Goal: Register for event/course

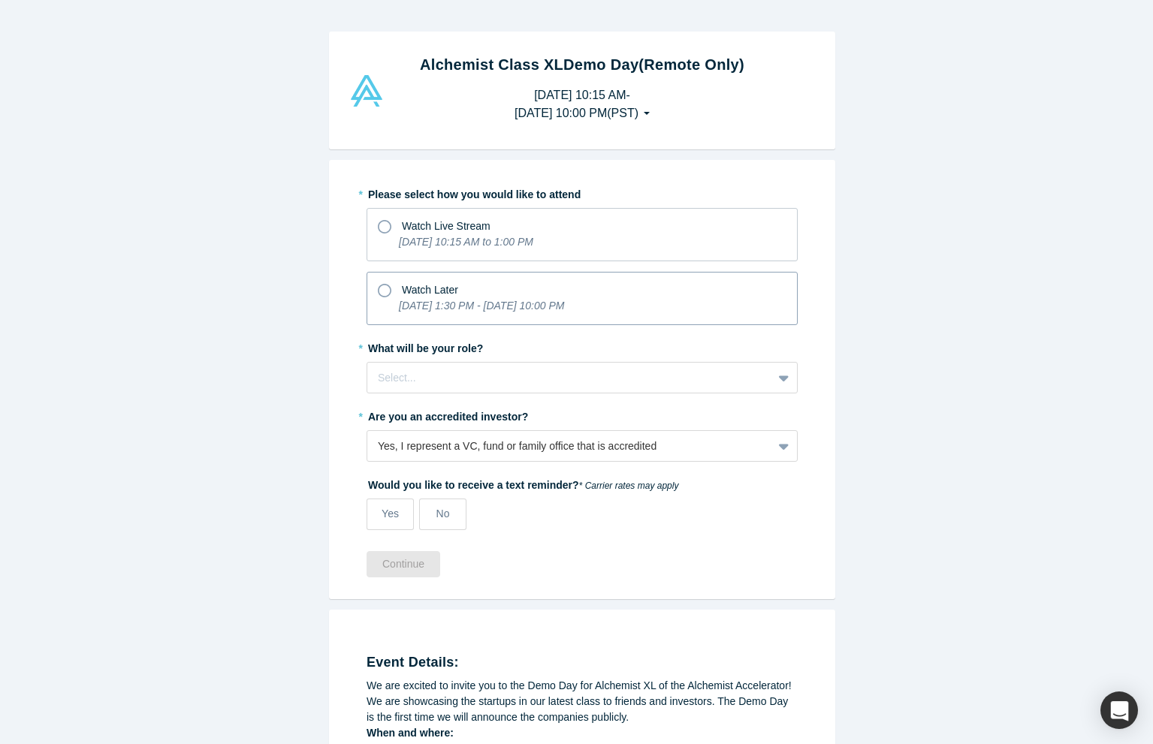
click at [378, 291] on icon at bounding box center [385, 291] width 14 height 14
click at [0, 0] on input "Watch Later [DATE] 1:30 PM - [DATE] 10:00 PM" at bounding box center [0, 0] width 0 height 0
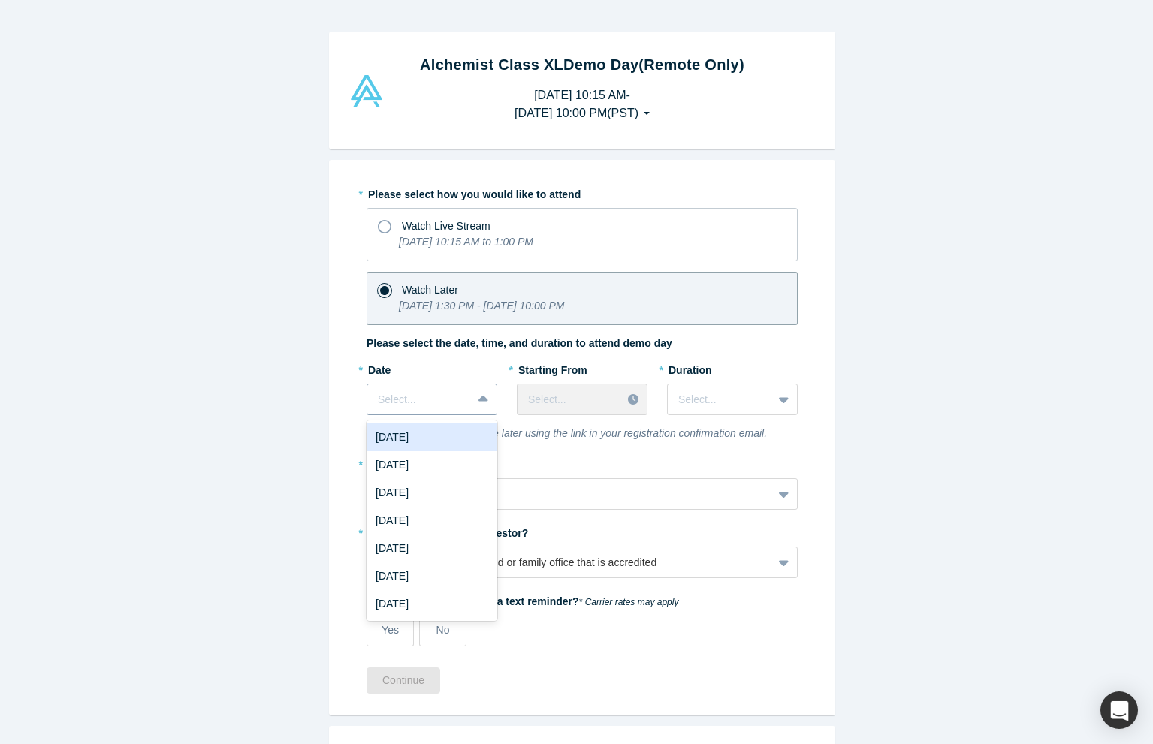
click at [484, 401] on div at bounding box center [484, 399] width 24 height 27
click at [270, 369] on div "Alchemist Class XL Demo Day (Remote Only) [DATE] 10:15 AM - [DATE] 10:00 PM ( P…" at bounding box center [582, 378] width 1164 height 756
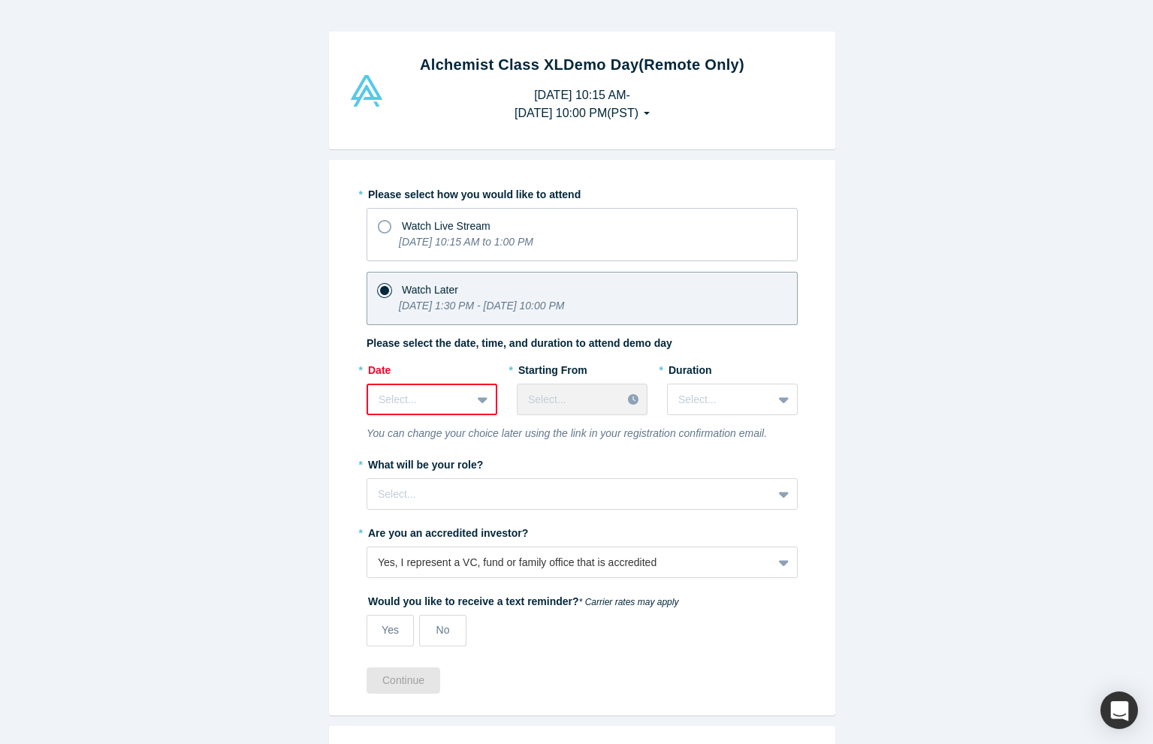
click at [484, 398] on div at bounding box center [484, 399] width 24 height 27
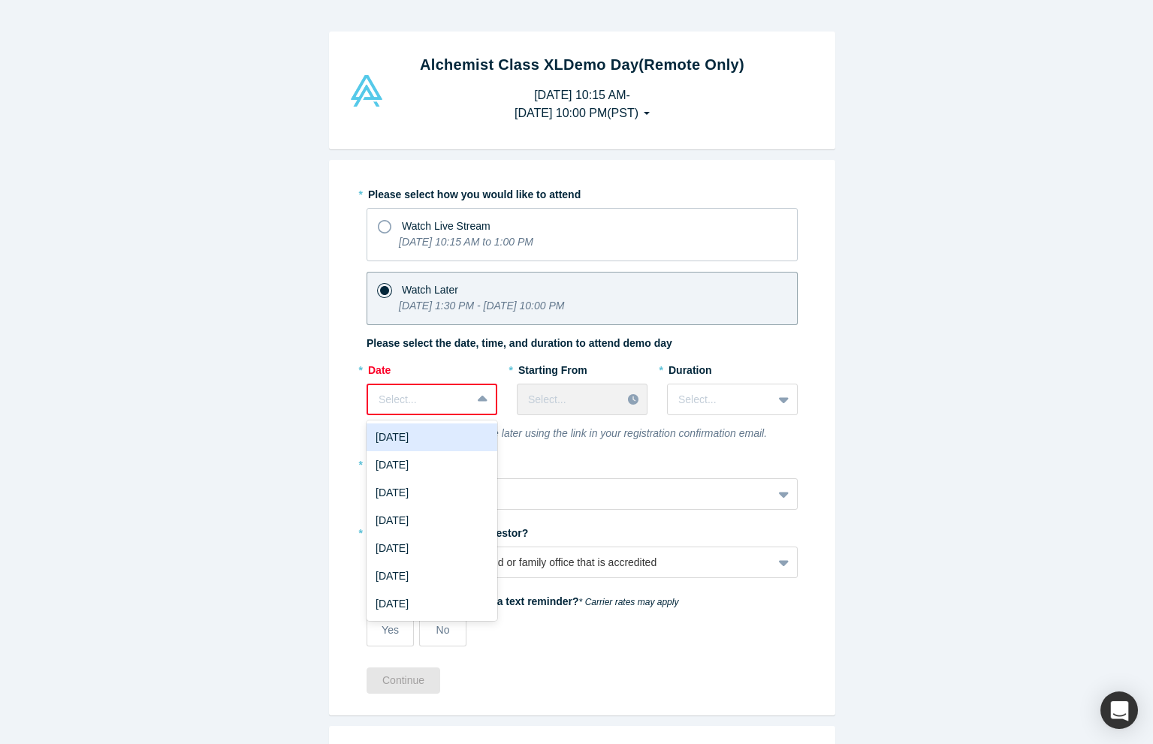
click at [454, 435] on div "[DATE]" at bounding box center [432, 438] width 131 height 28
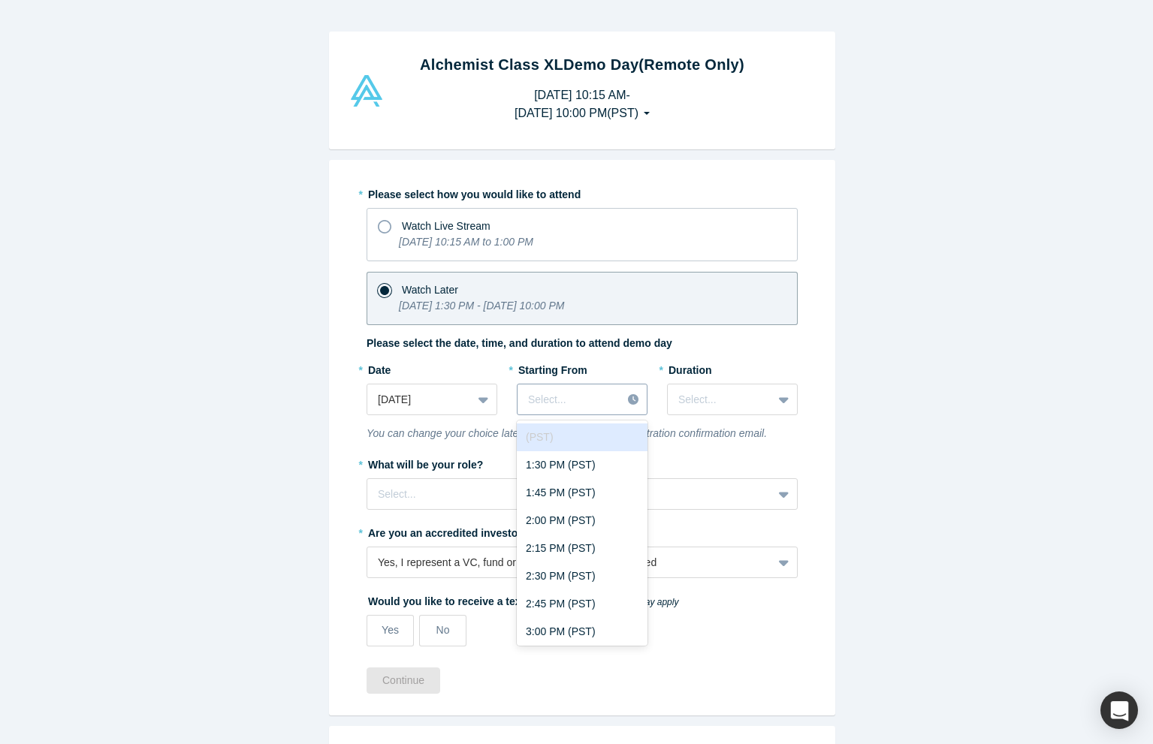
click at [630, 398] on icon at bounding box center [633, 399] width 11 height 11
click at [583, 628] on div "3:00 PM (PST)" at bounding box center [582, 632] width 131 height 28
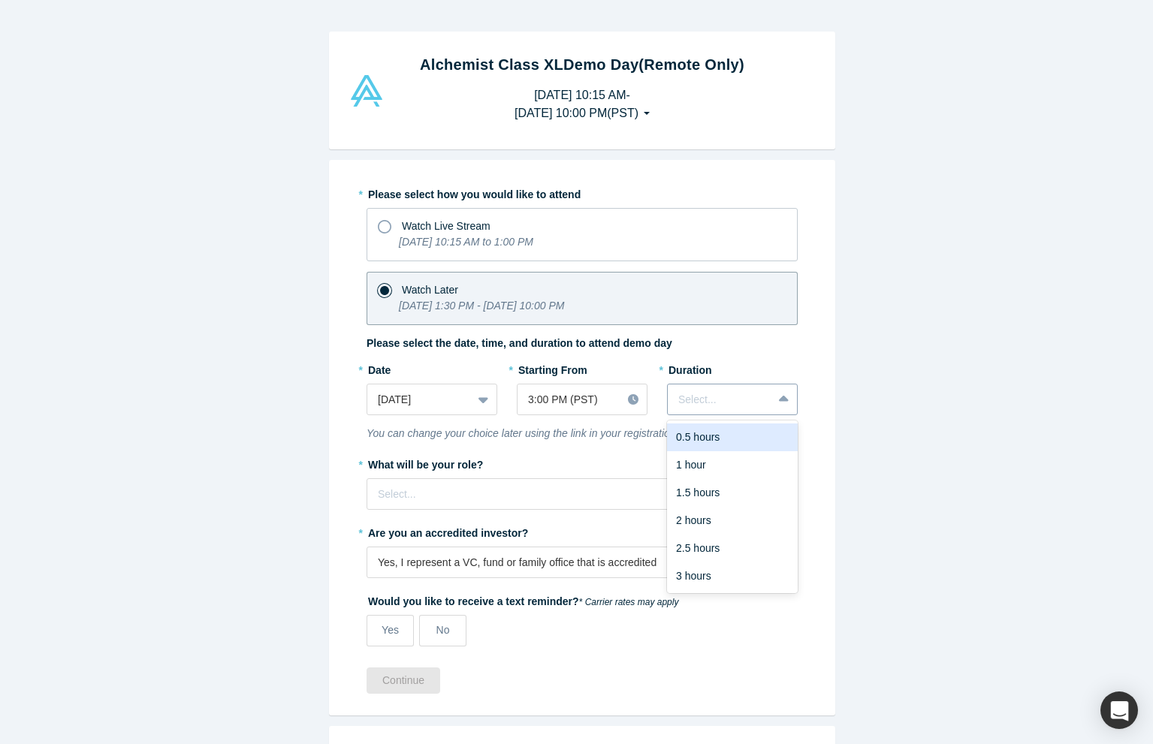
click at [779, 401] on icon at bounding box center [784, 399] width 10 height 6
click at [708, 494] on div "1.5 hours" at bounding box center [732, 493] width 131 height 28
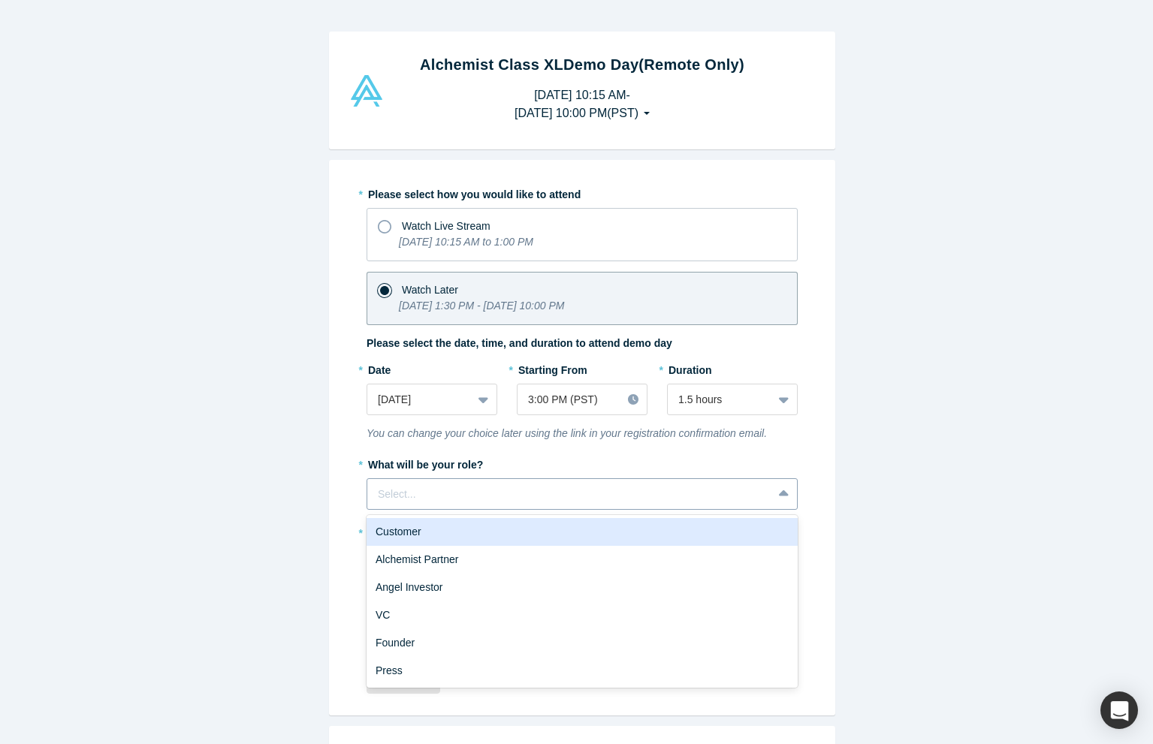
click at [429, 496] on div at bounding box center [570, 494] width 384 height 19
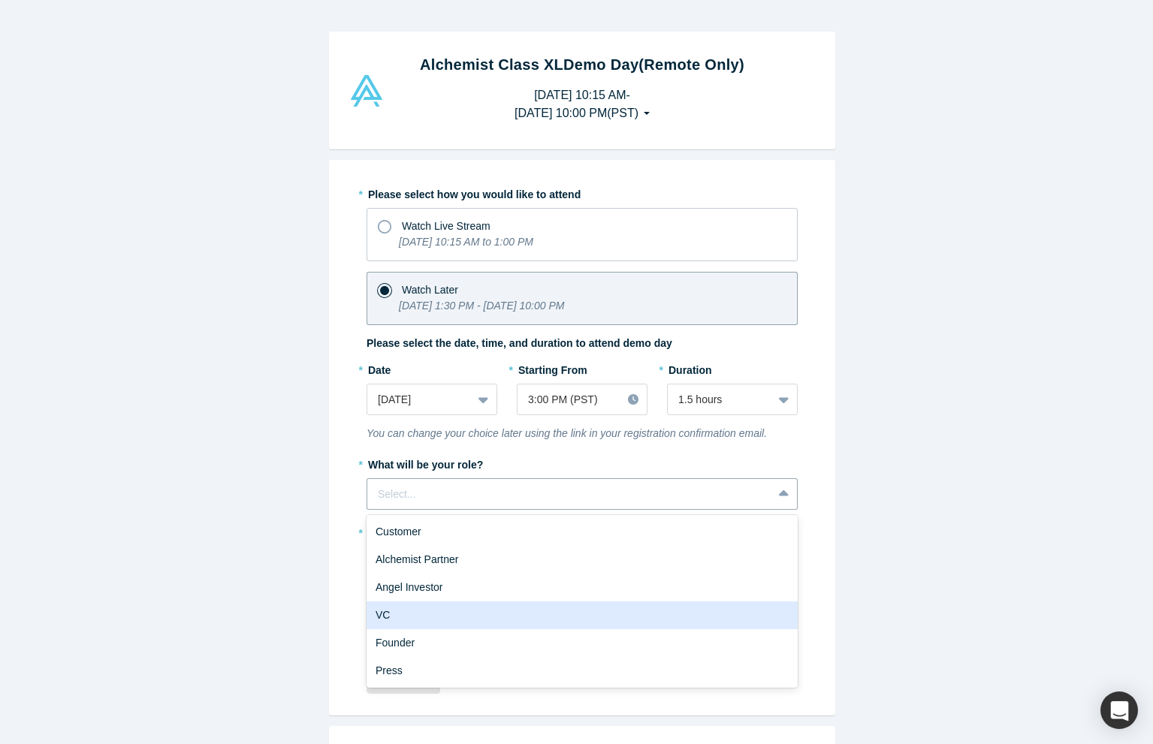
click at [410, 620] on div "VC" at bounding box center [582, 616] width 431 height 28
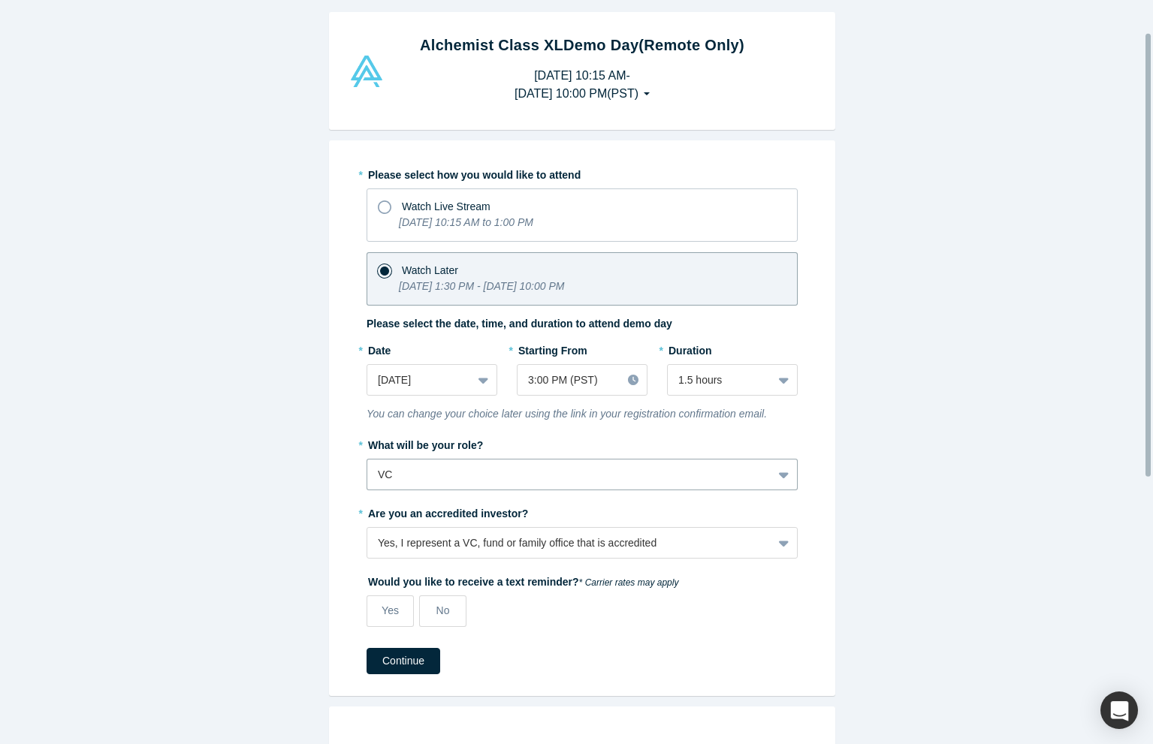
scroll to position [146, 0]
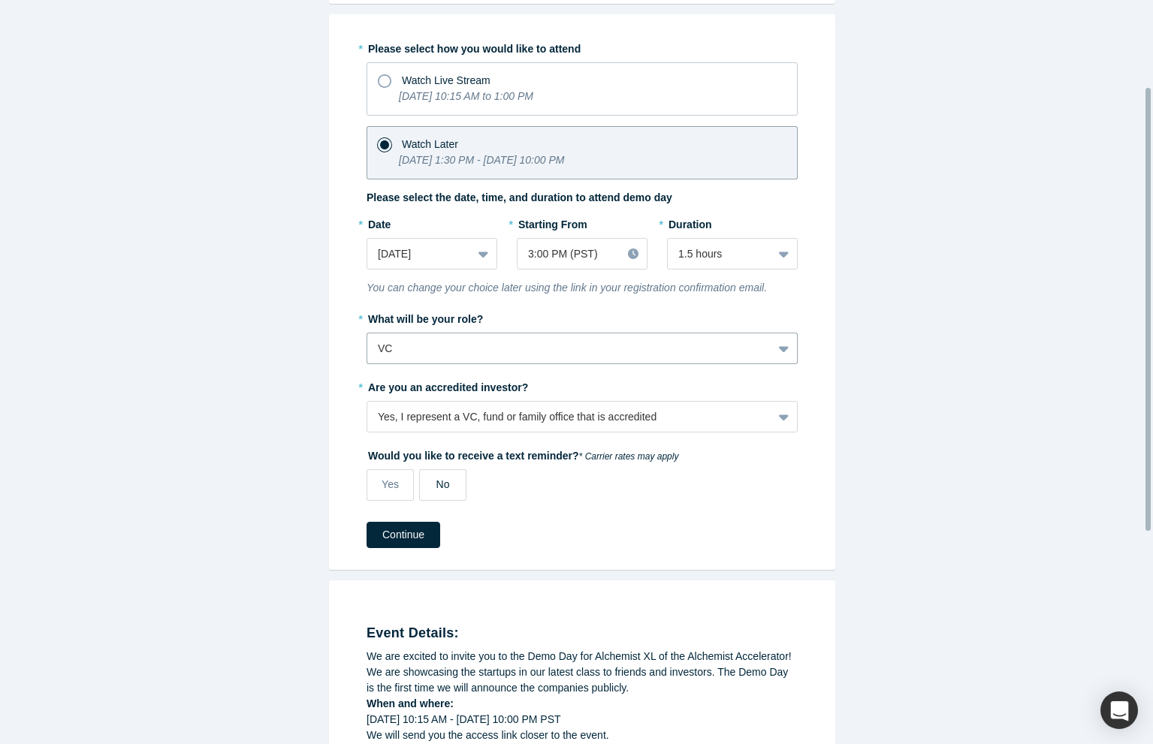
click at [450, 484] on label "No" at bounding box center [442, 485] width 47 height 32
click at [0, 0] on input "No" at bounding box center [0, 0] width 0 height 0
click at [400, 533] on button "Continue" at bounding box center [404, 535] width 74 height 26
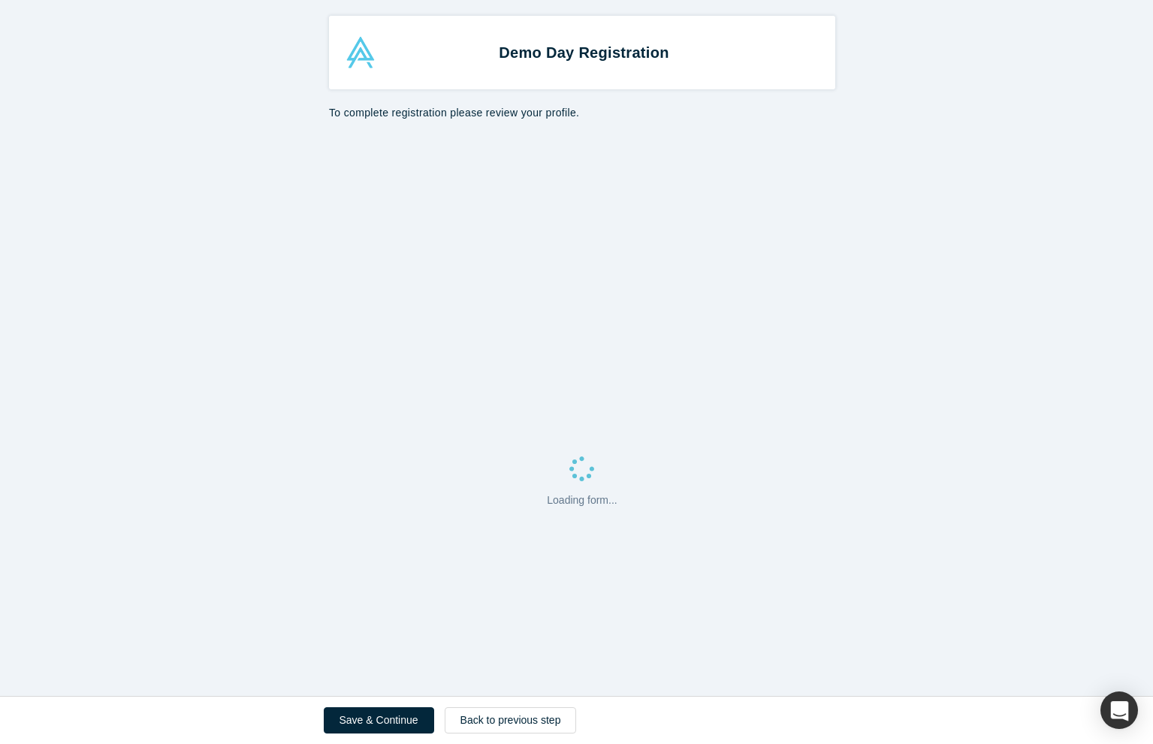
select select "US"
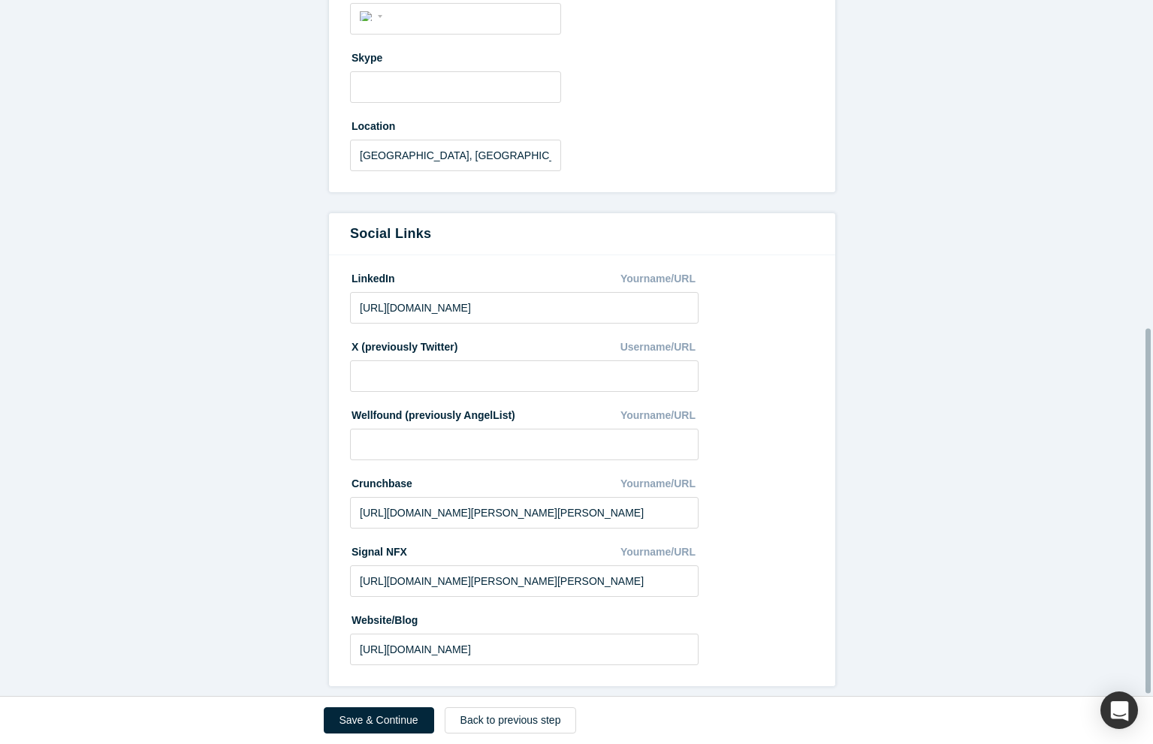
scroll to position [626, 0]
click at [377, 728] on button "Save & Continue" at bounding box center [379, 721] width 110 height 26
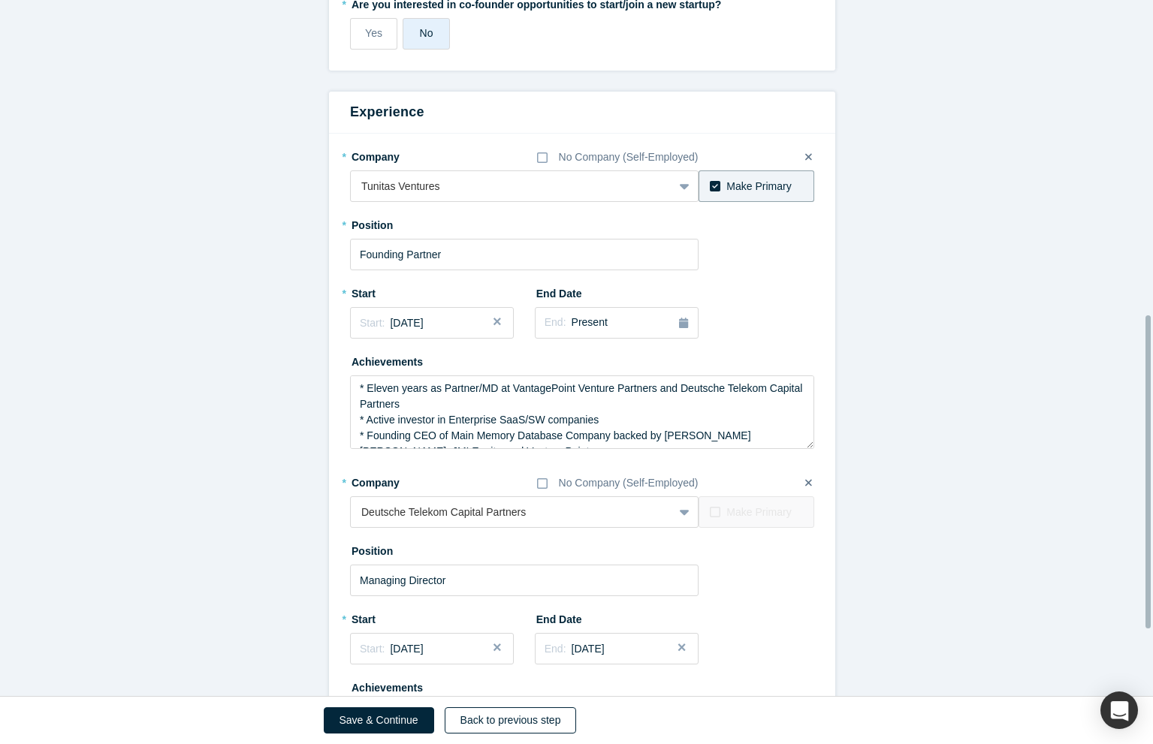
scroll to position [699, 0]
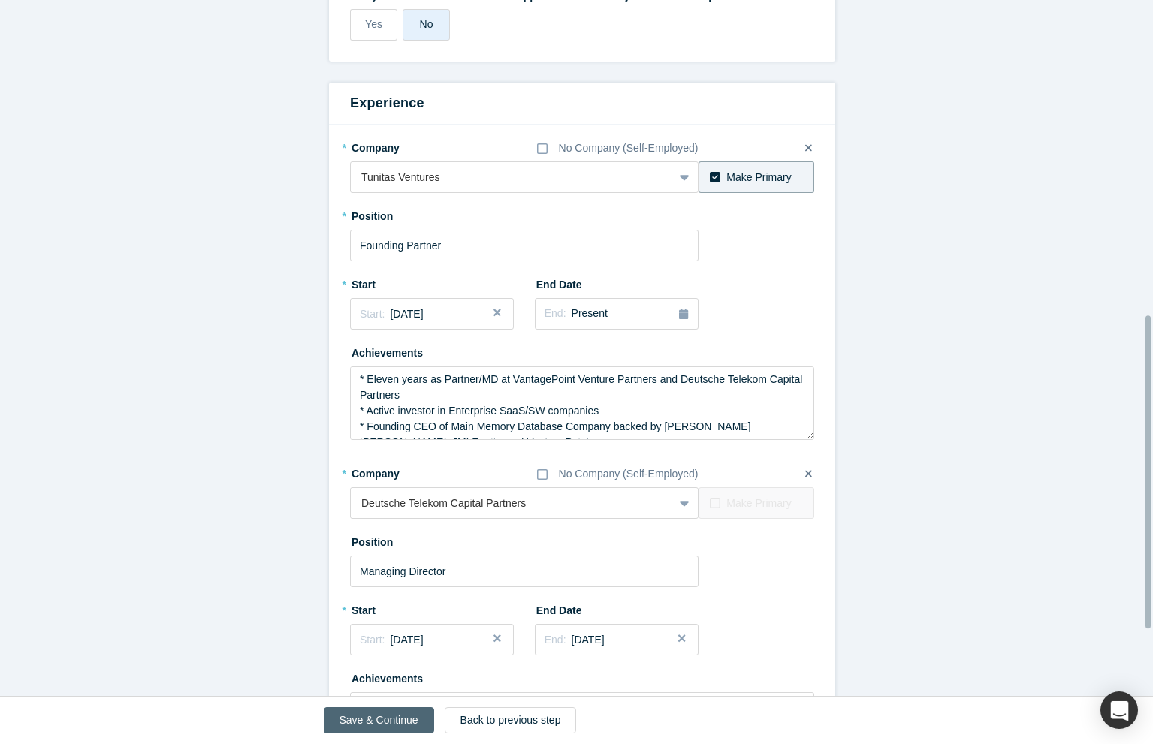
click at [368, 717] on button "Save & Continue" at bounding box center [379, 721] width 110 height 26
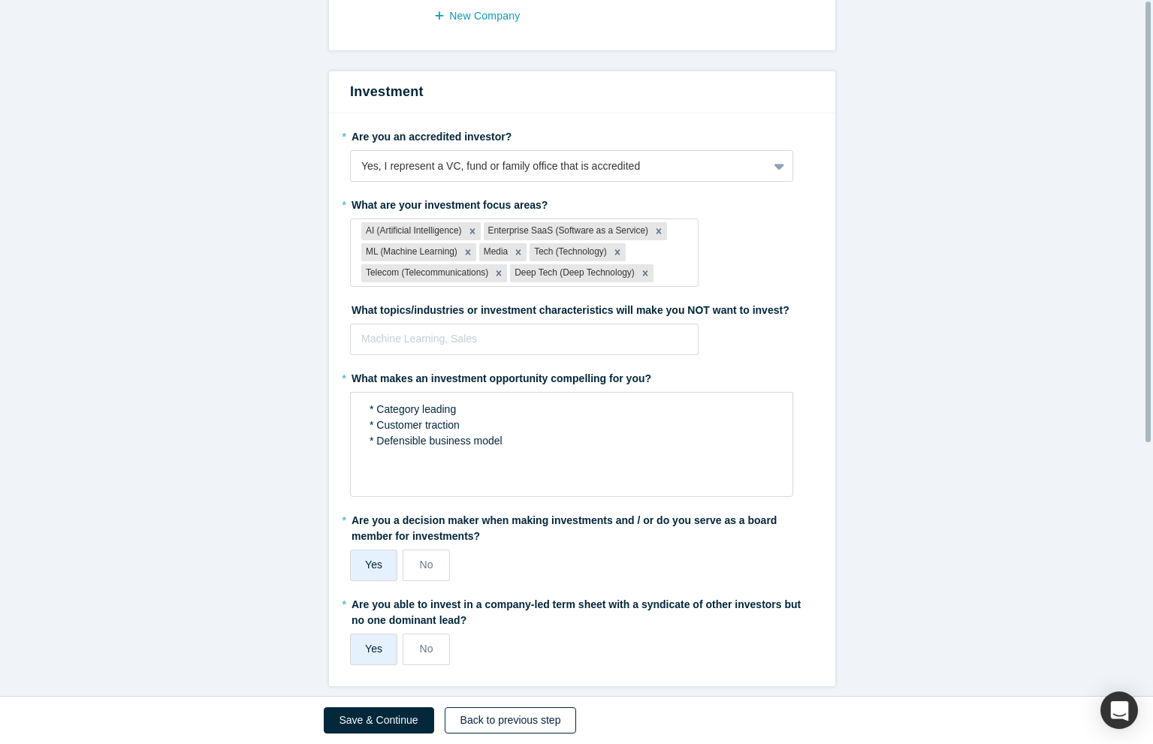
scroll to position [0, 0]
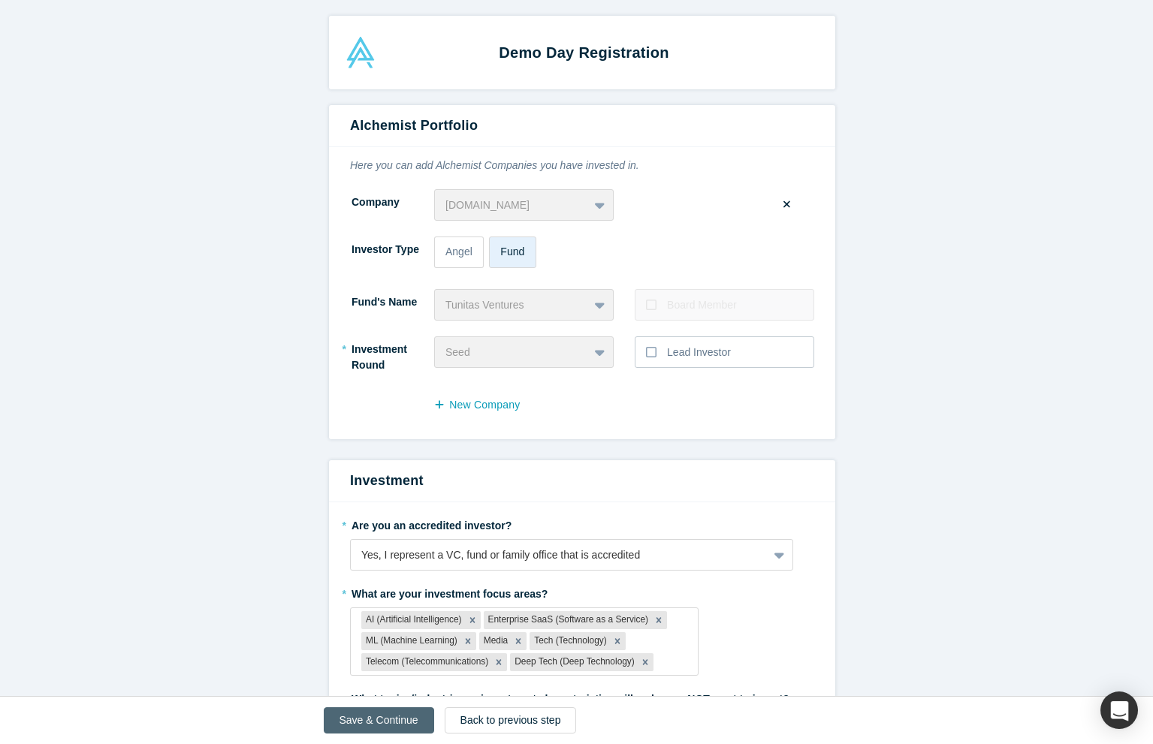
click at [369, 721] on button "Save & Continue" at bounding box center [379, 721] width 110 height 26
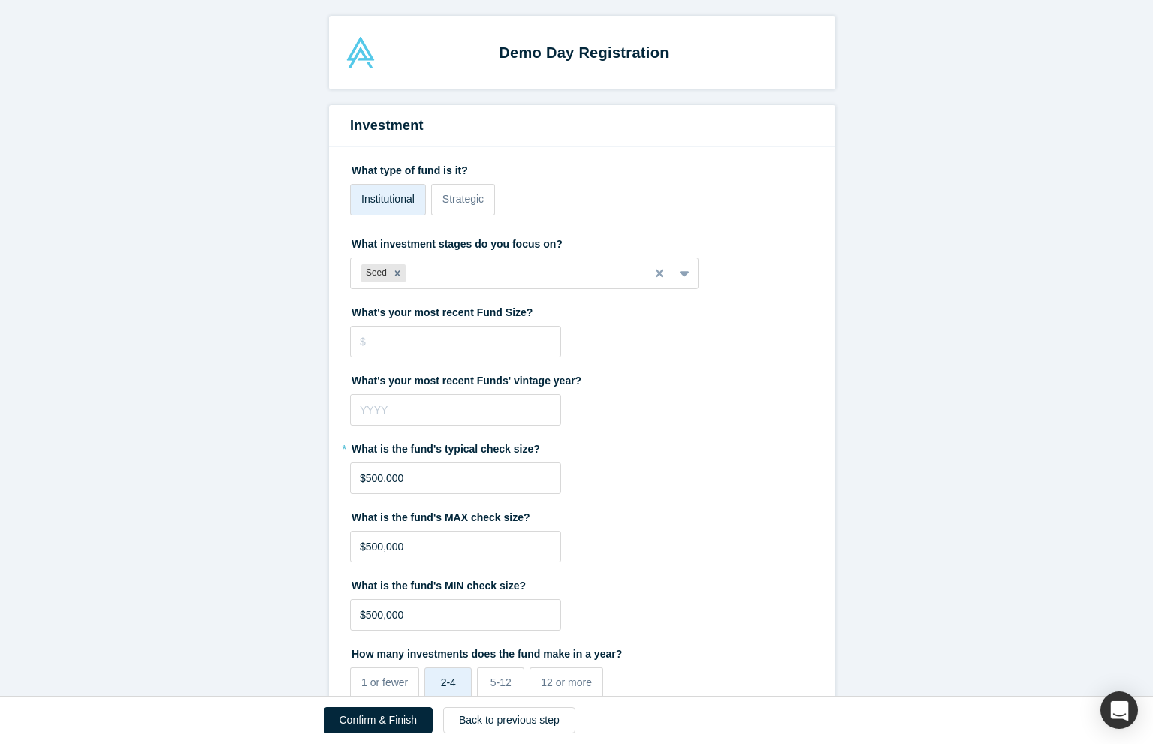
click at [369, 722] on button "Confirm & Finish" at bounding box center [378, 721] width 109 height 26
